Goal: Book appointment/travel/reservation

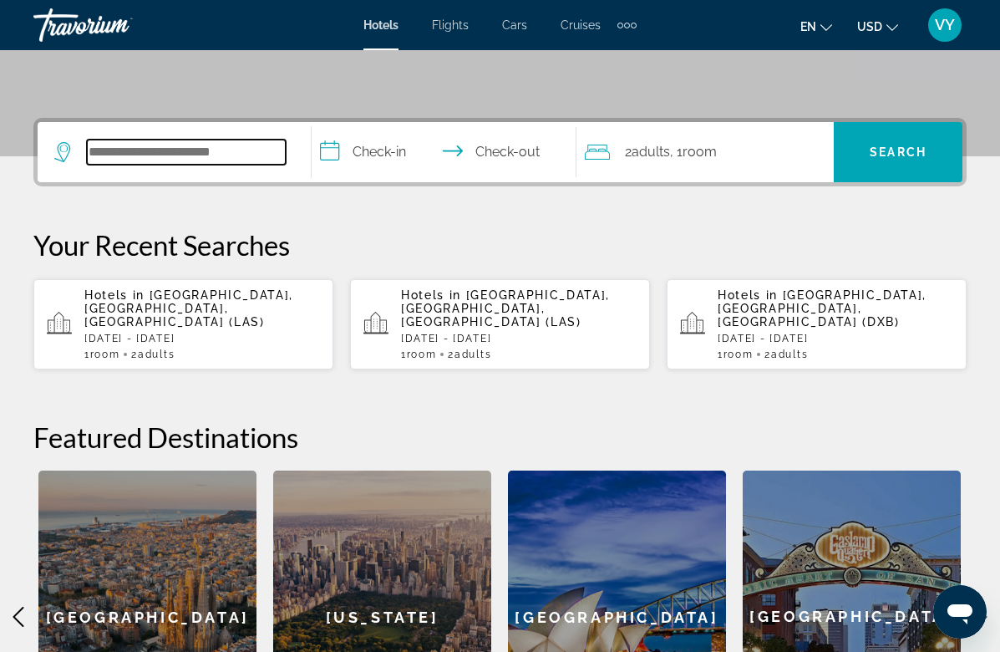
click at [206, 159] on input "Search widget" at bounding box center [186, 152] width 199 height 25
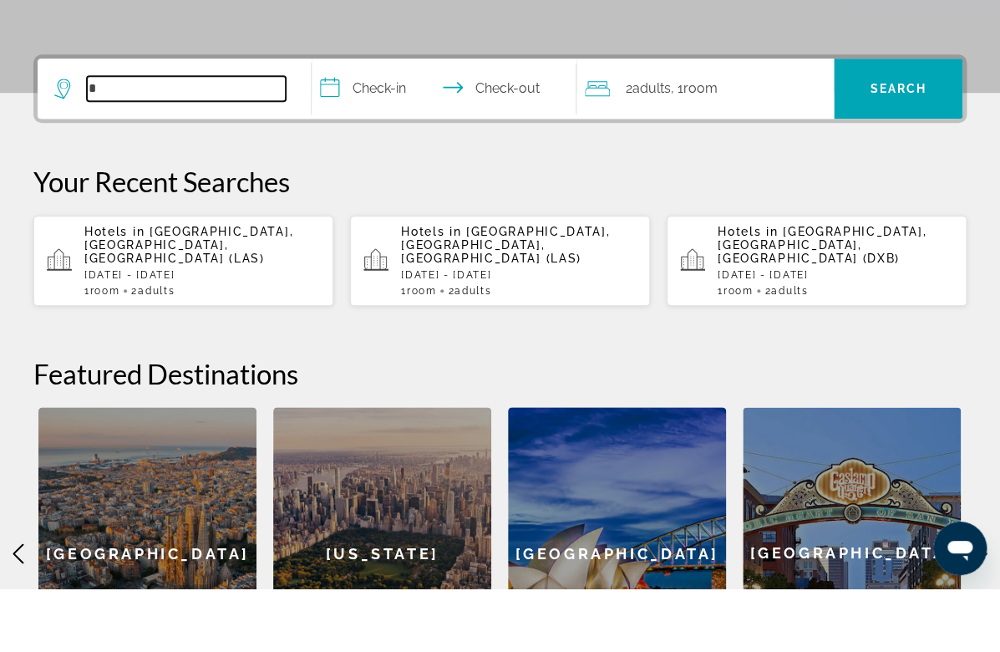
type input "*"
click at [170, 288] on p "Hotels in [GEOGRAPHIC_DATA], [GEOGRAPHIC_DATA], [GEOGRAPHIC_DATA] (LAS)" at bounding box center [202, 308] width 236 height 40
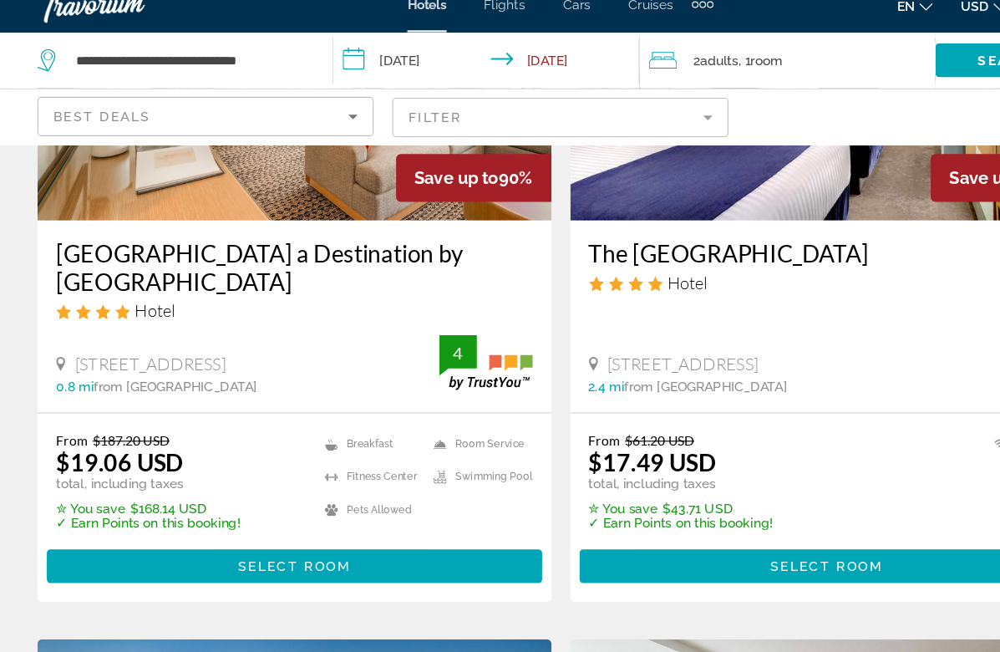
scroll to position [259, 0]
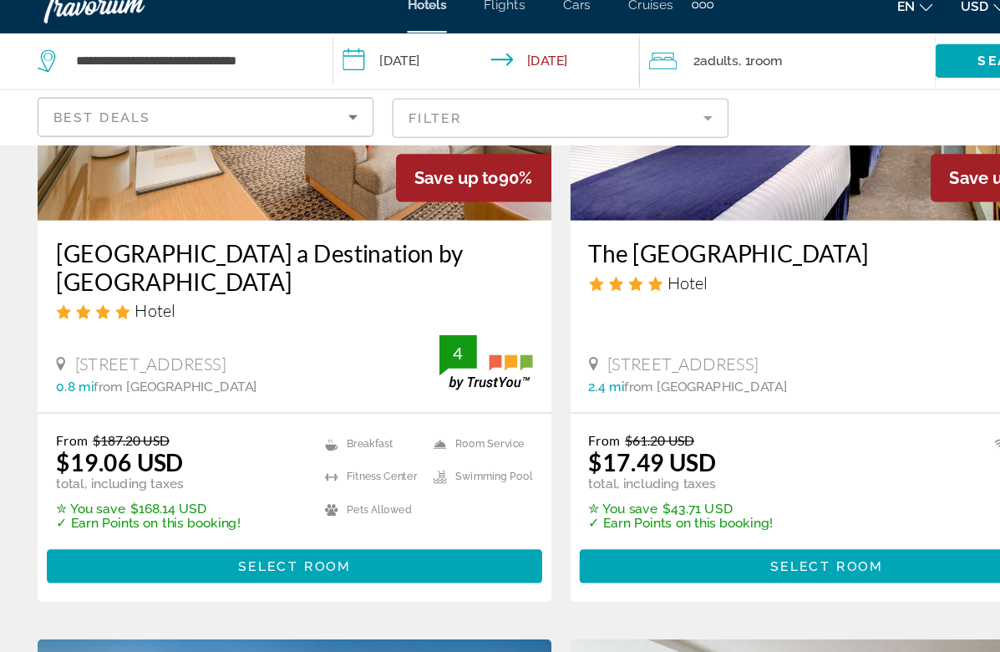
click at [284, 519] on span "Select Room" at bounding box center [262, 525] width 100 height 13
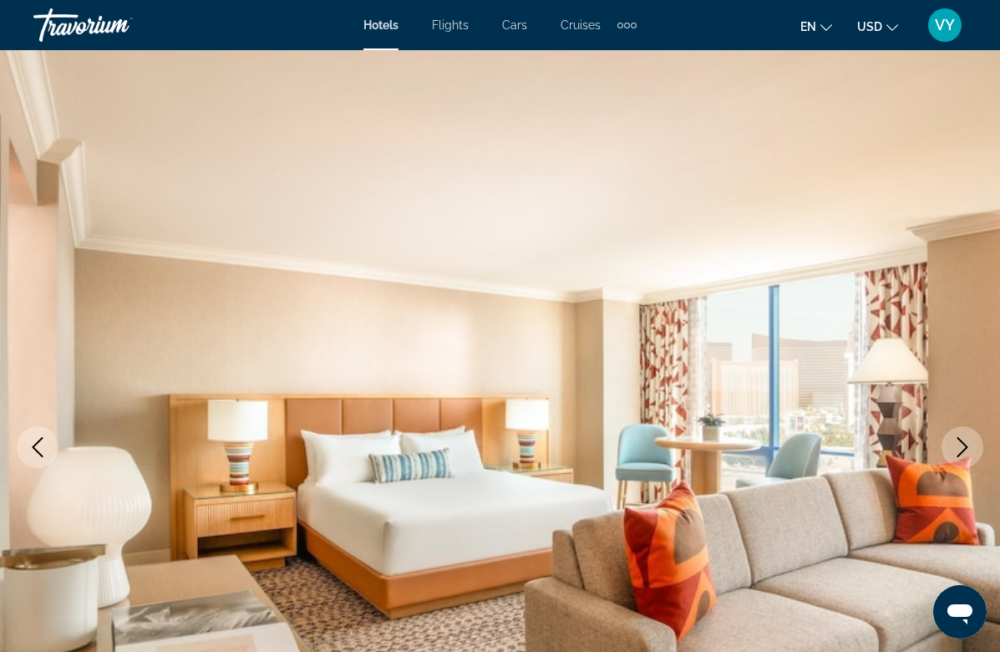
click at [671, 307] on img "Main content" at bounding box center [500, 447] width 1000 height 794
click at [946, 27] on span "VY" at bounding box center [945, 25] width 20 height 17
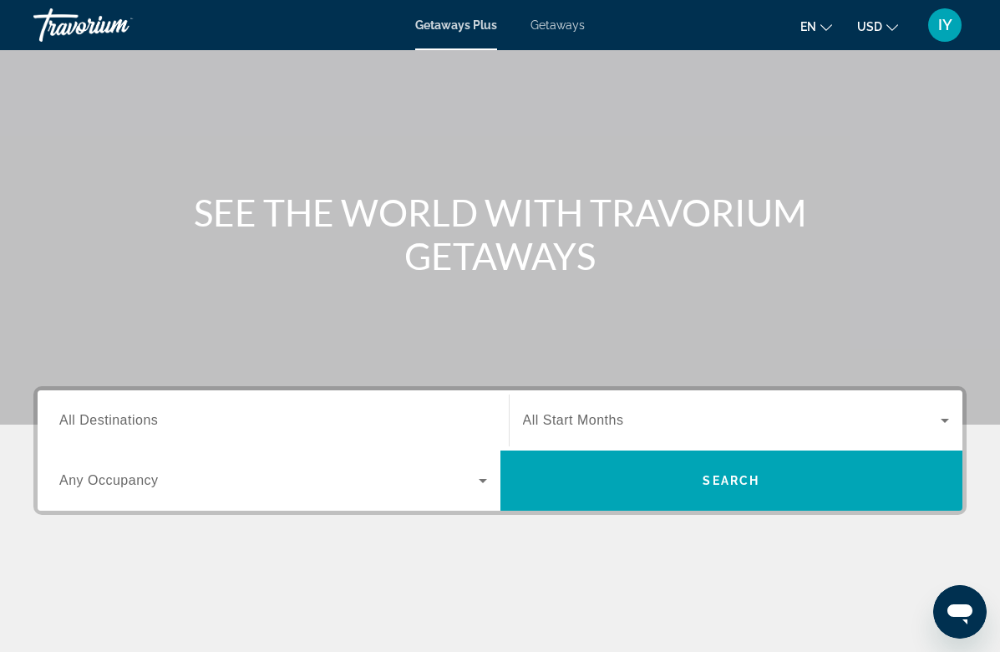
click at [357, 412] on input "Destination All Destinations" at bounding box center [273, 421] width 428 height 20
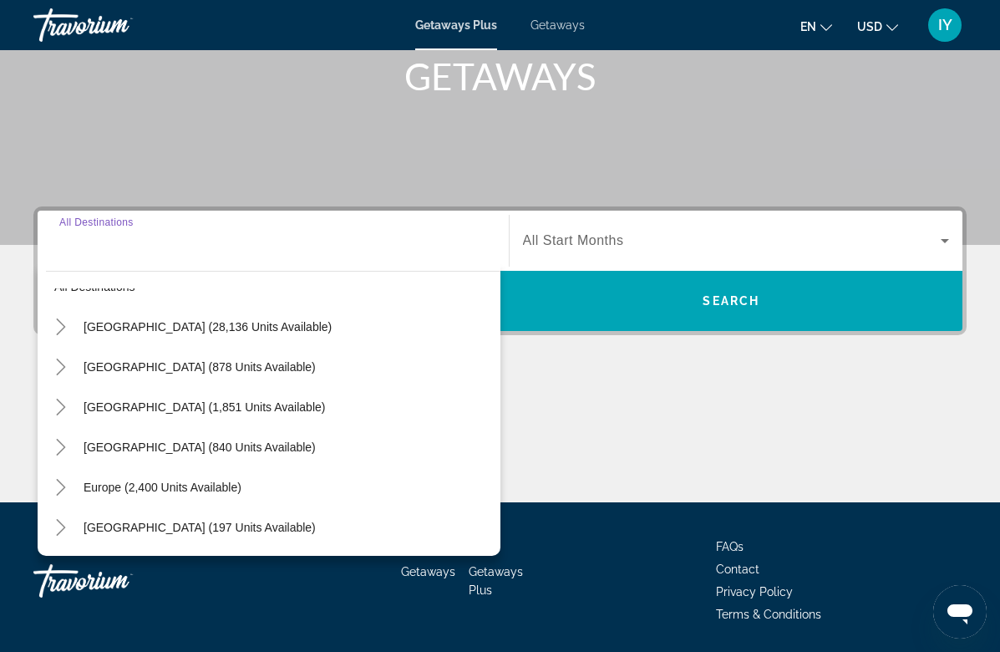
scroll to position [31, 0]
click at [221, 331] on span "[GEOGRAPHIC_DATA] (28,136 units available)" at bounding box center [208, 325] width 248 height 13
type input "**********"
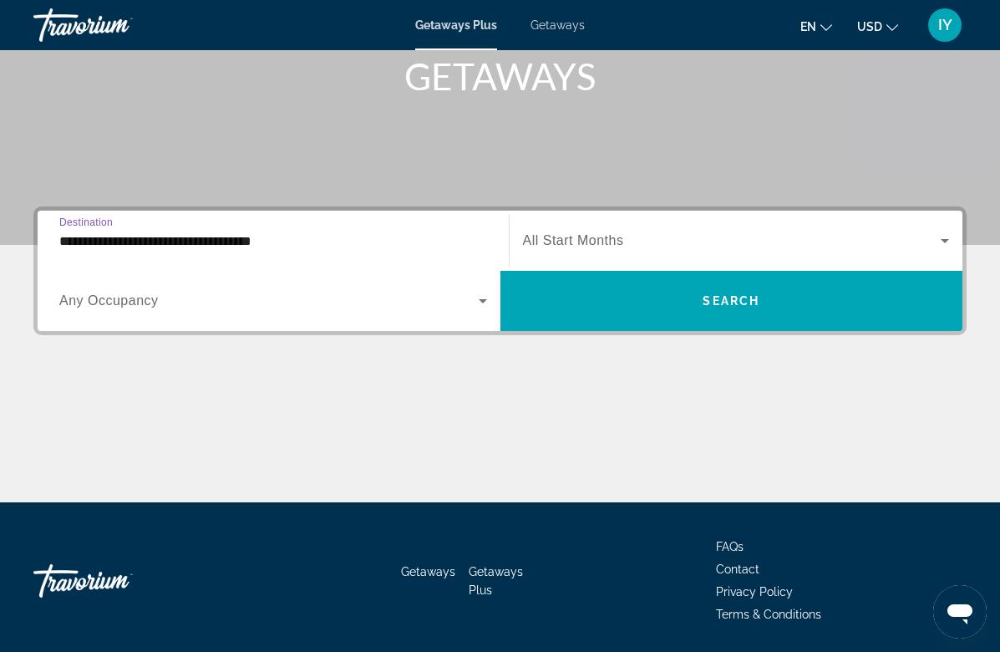
click at [386, 309] on span "Search widget" at bounding box center [269, 301] width 420 height 20
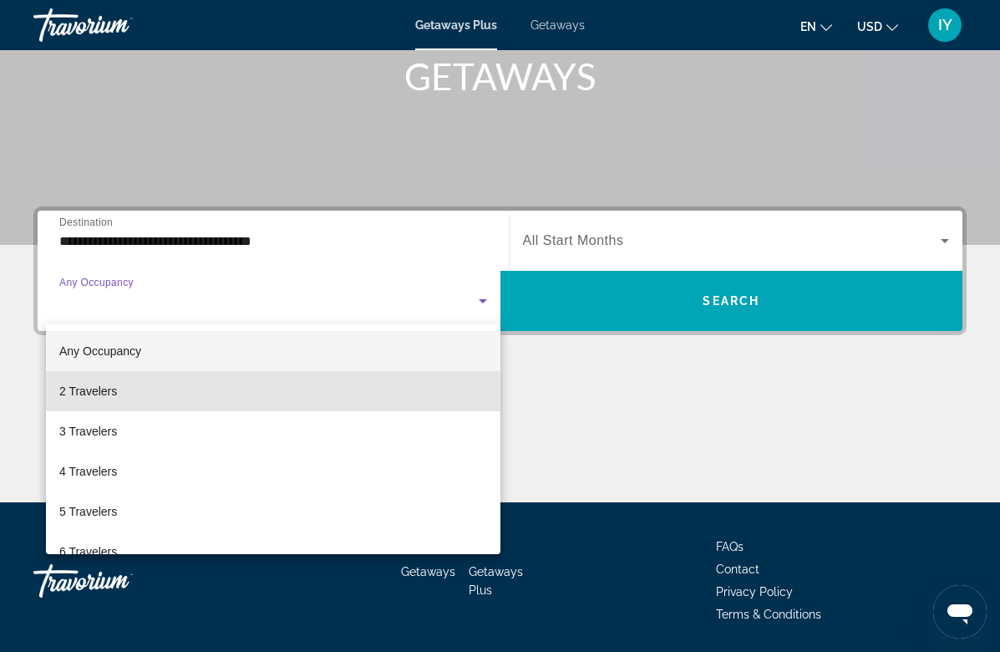
click at [142, 400] on mat-option "2 Travelers" at bounding box center [273, 391] width 455 height 40
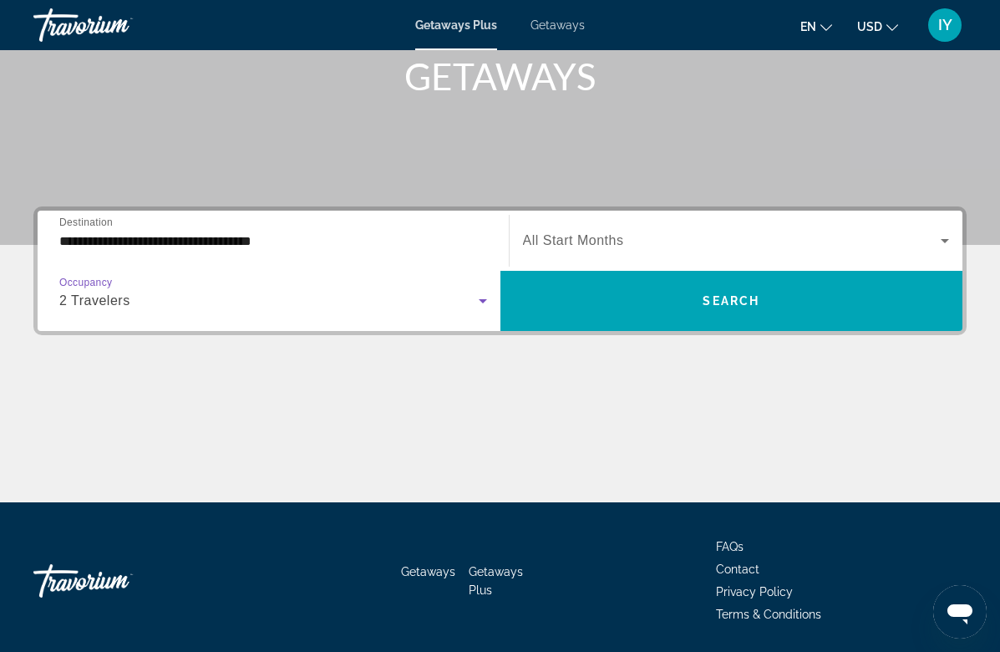
click at [752, 311] on span "Search widget" at bounding box center [732, 301] width 463 height 40
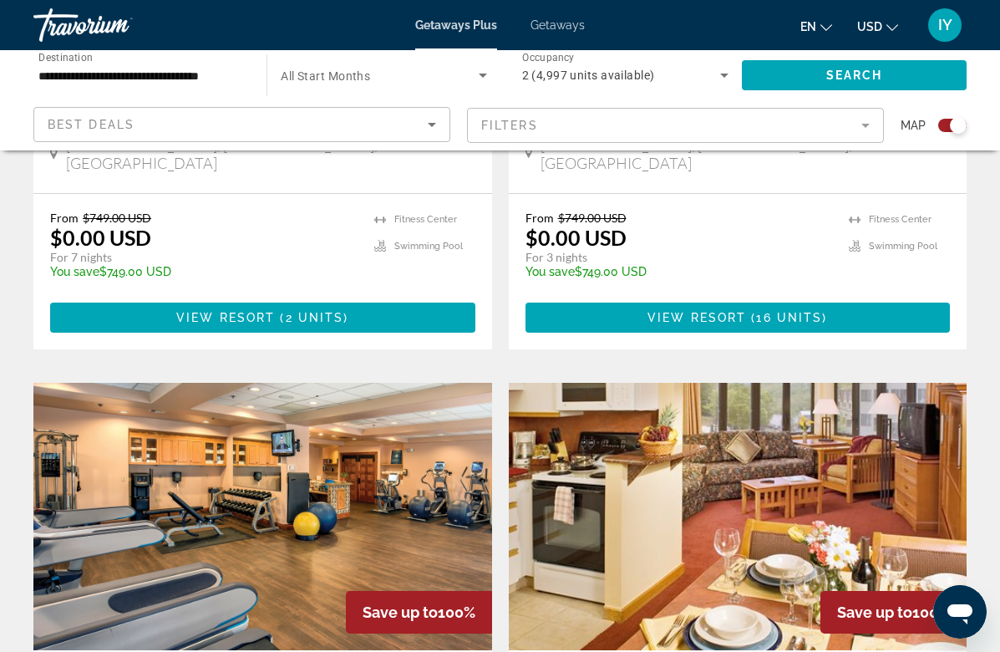
scroll to position [909, 0]
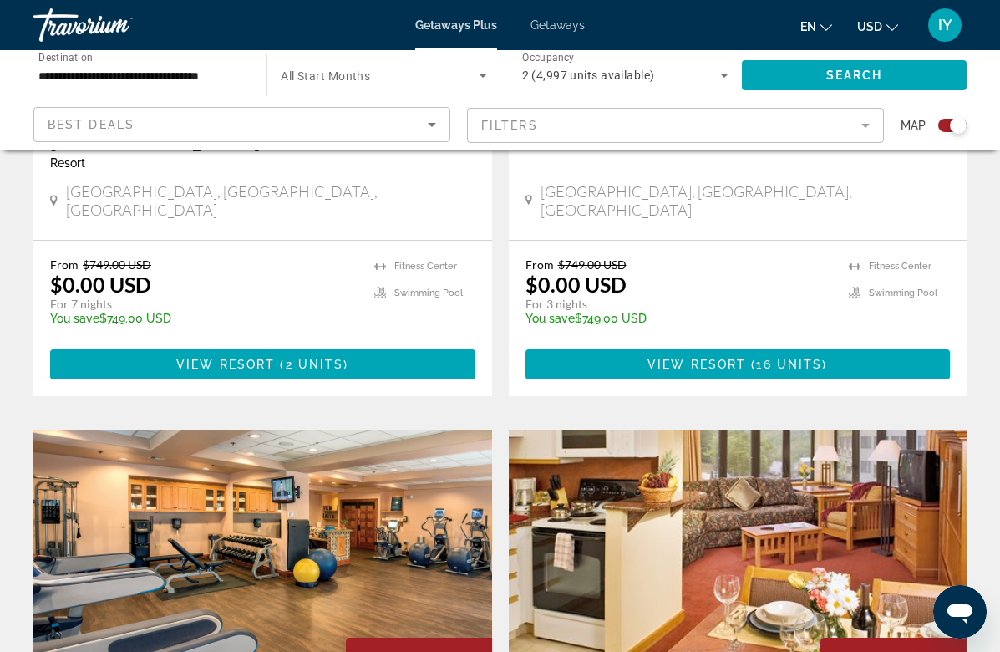
click at [227, 84] on input "**********" at bounding box center [141, 76] width 206 height 20
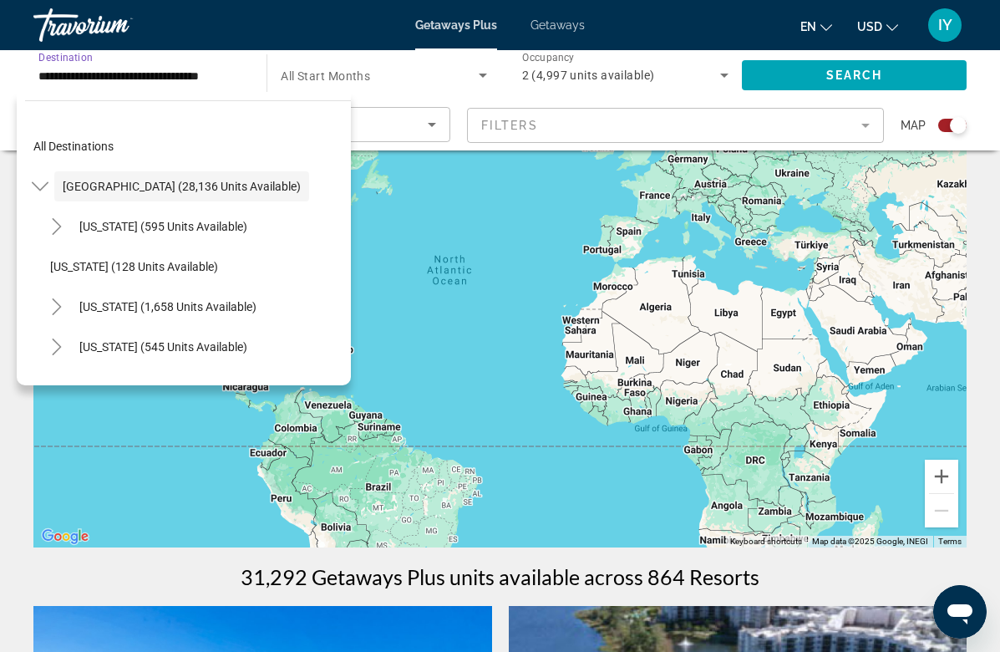
scroll to position [0, 0]
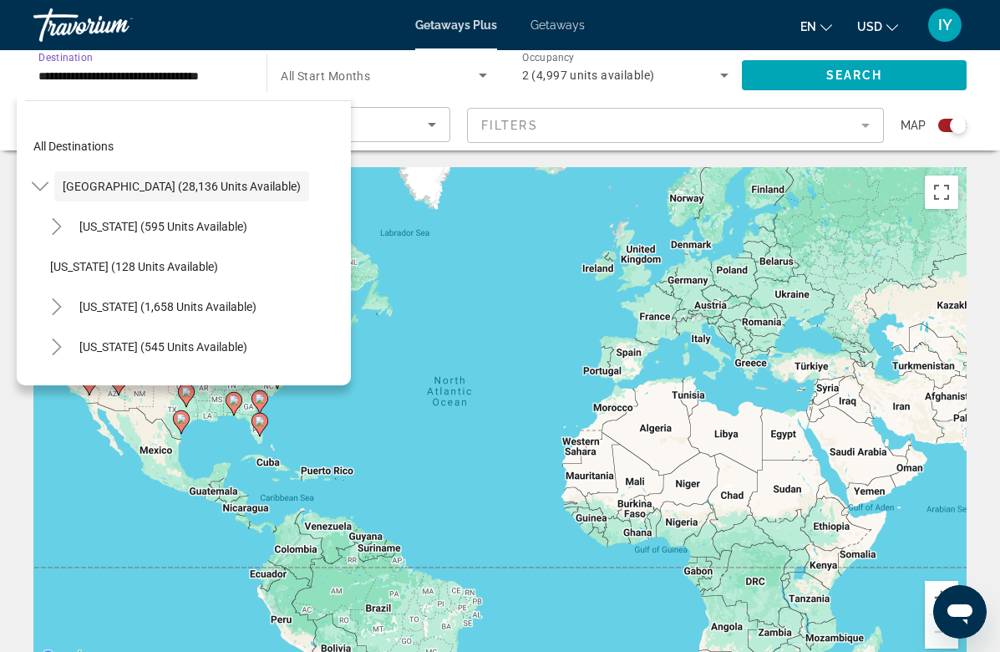
click at [400, 124] on div "Best Deals" at bounding box center [238, 125] width 380 height 20
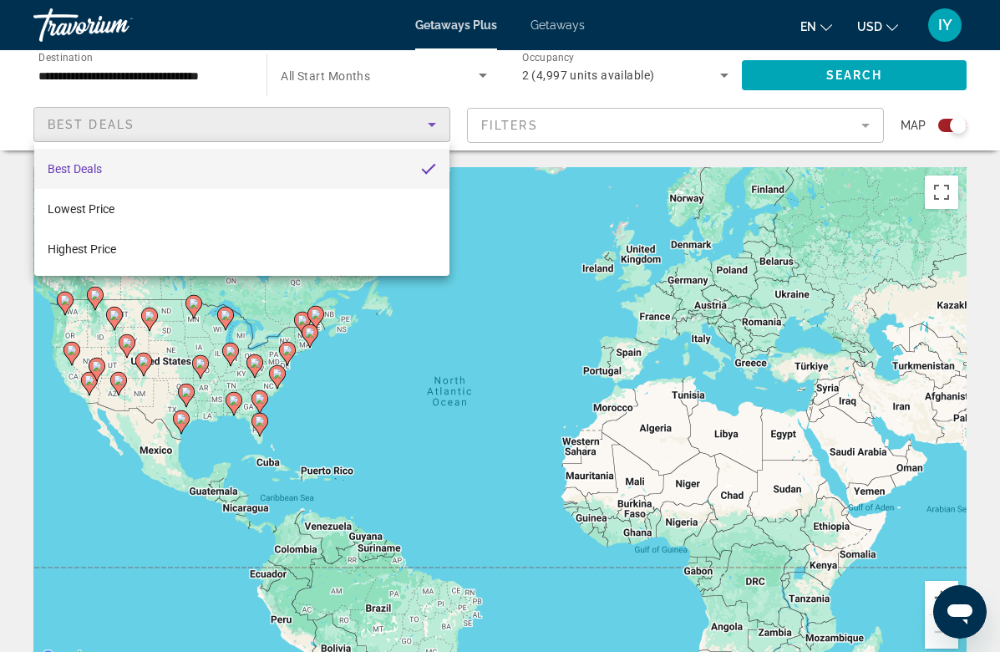
click at [269, 113] on div at bounding box center [500, 326] width 1000 height 652
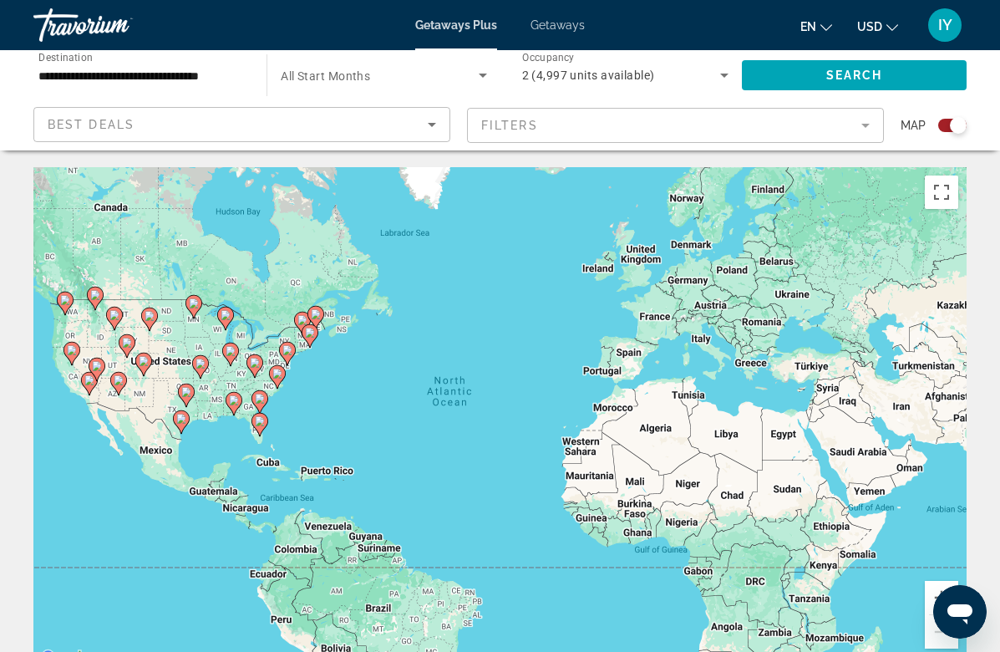
click at [237, 119] on div "Best Deals" at bounding box center [238, 125] width 380 height 20
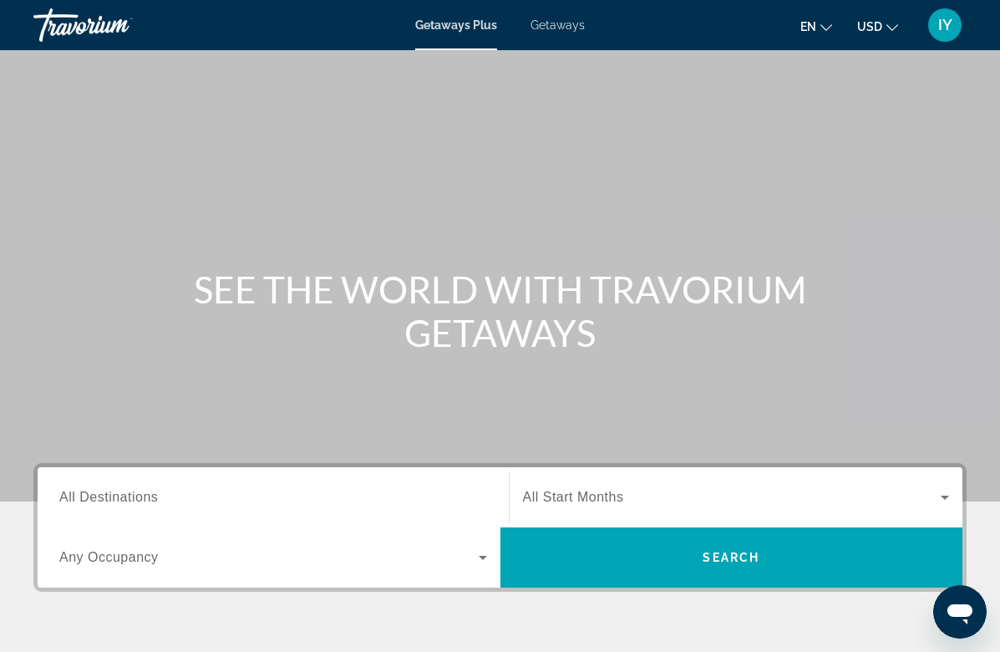
click at [262, 499] on input "Destination All Destinations" at bounding box center [273, 498] width 428 height 20
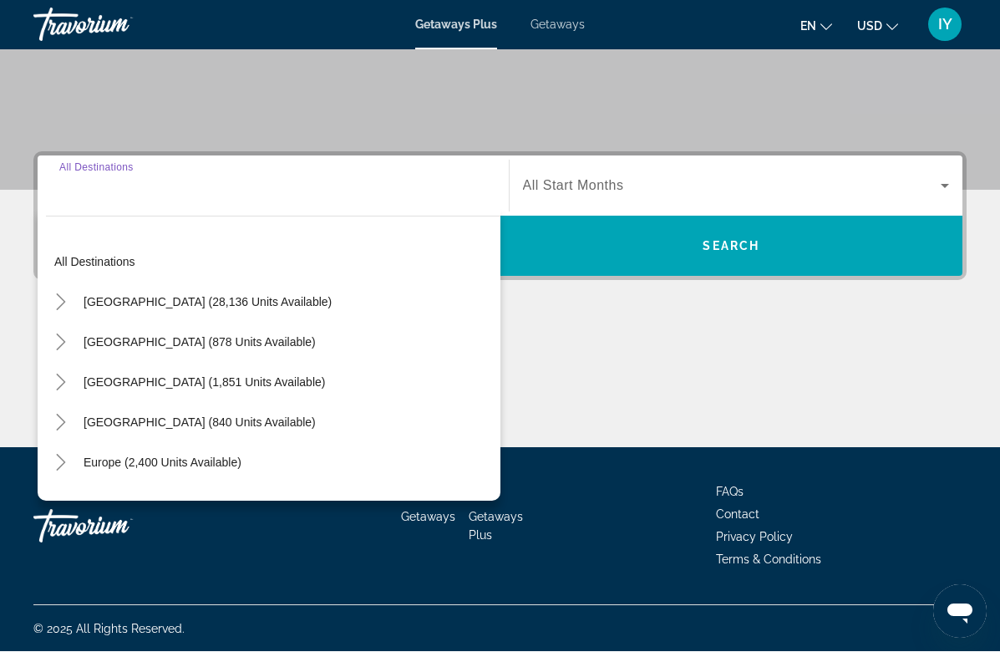
scroll to position [312, 0]
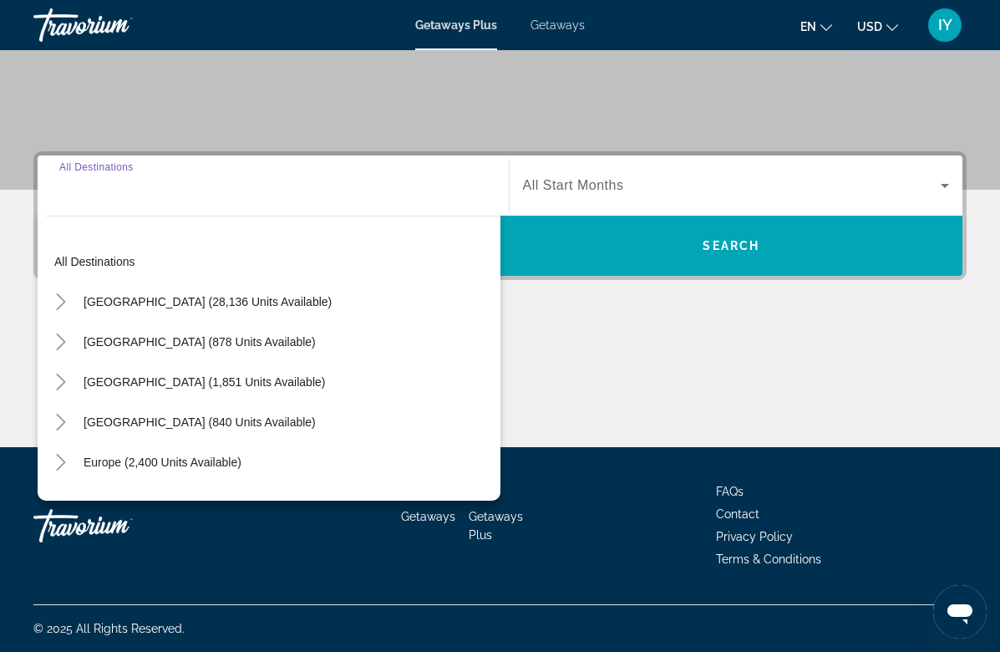
click at [194, 298] on span "[GEOGRAPHIC_DATA] (28,136 units available)" at bounding box center [208, 301] width 248 height 13
type input "**********"
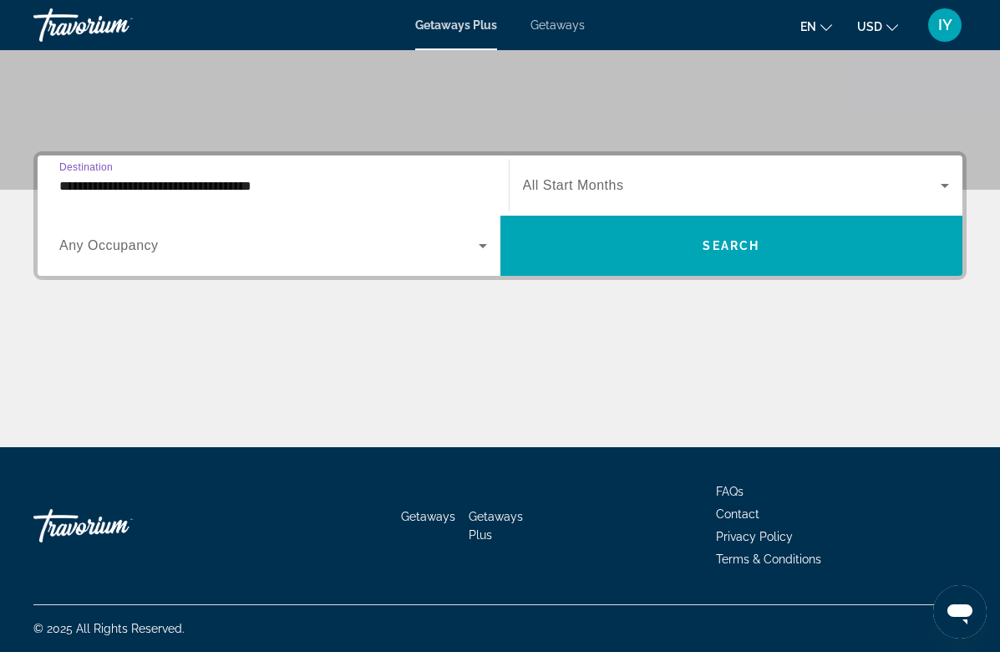
click at [140, 254] on span "Search widget" at bounding box center [269, 246] width 420 height 20
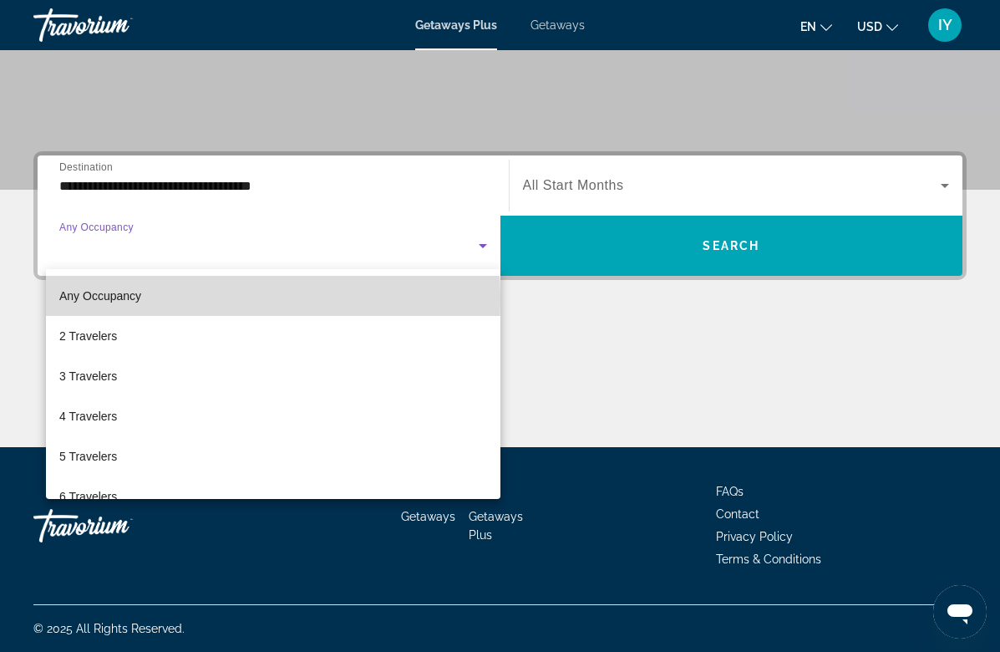
click at [142, 299] on mat-option "Any Occupancy" at bounding box center [273, 296] width 455 height 40
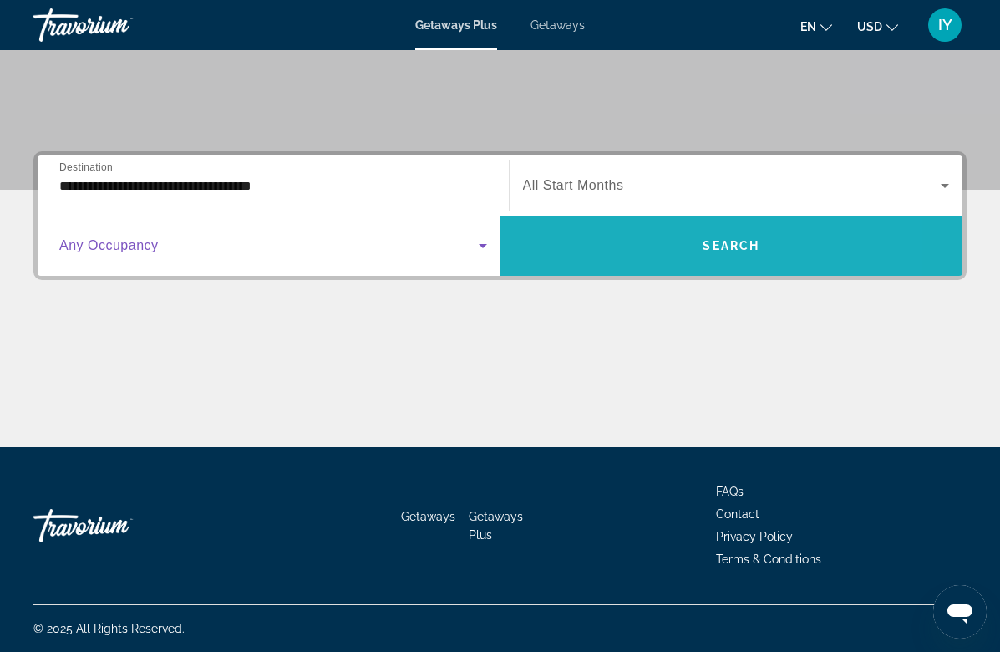
click at [751, 254] on span "Search widget" at bounding box center [732, 246] width 463 height 40
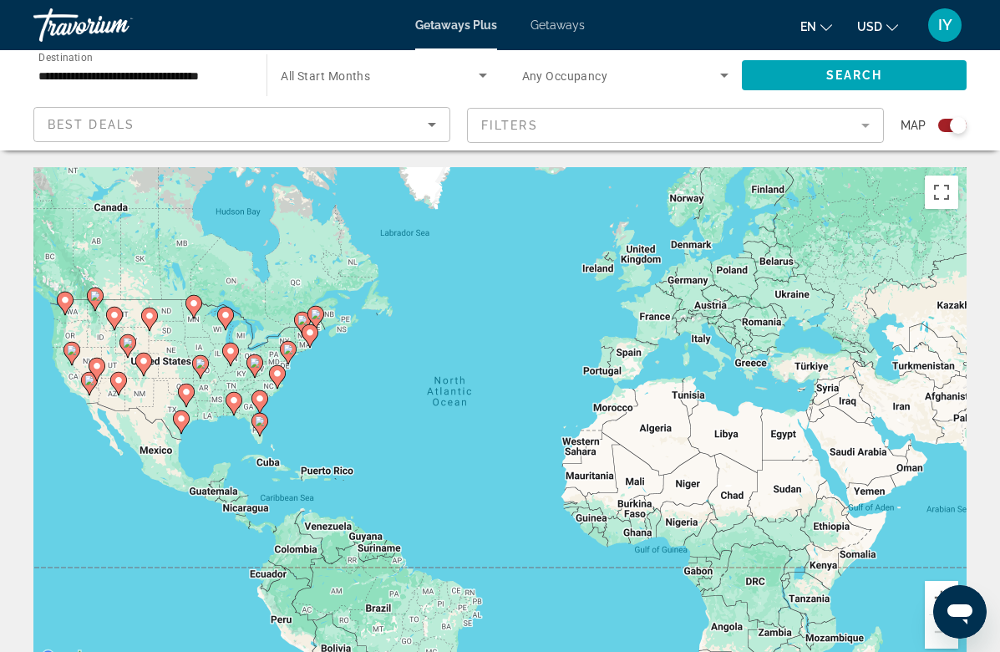
click at [187, 75] on input "**********" at bounding box center [141, 76] width 206 height 20
